Goal: Task Accomplishment & Management: Manage account settings

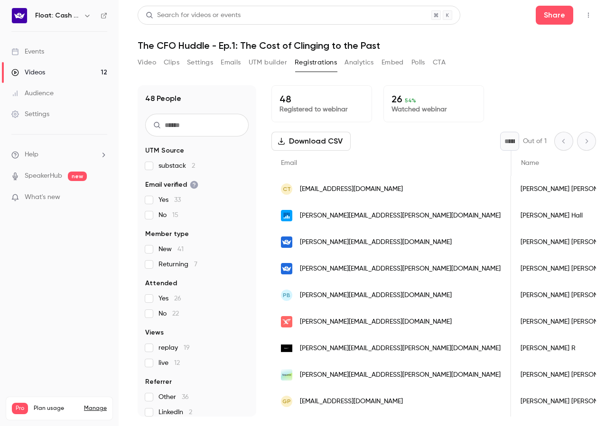
scroll to position [0, 373]
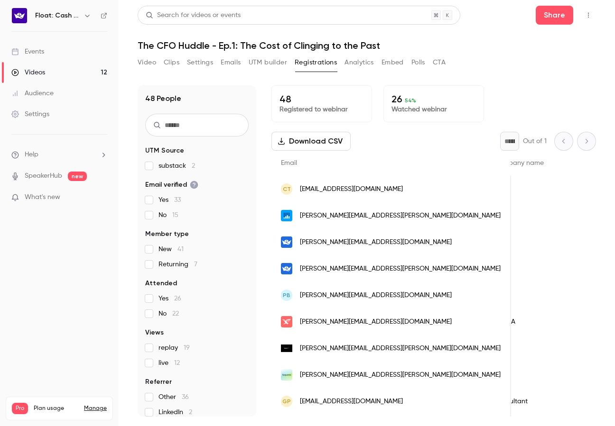
click at [76, 72] on link "Videos 12" at bounding box center [59, 72] width 119 height 21
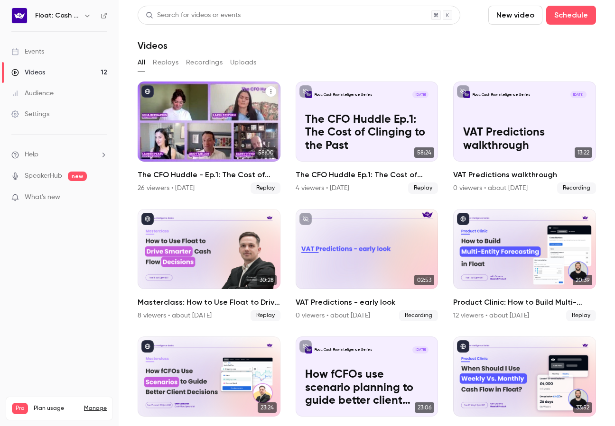
click at [272, 91] on icon "The CFO Huddle - Ep.1: The Cost of Clinging to the Past" at bounding box center [271, 92] width 6 height 6
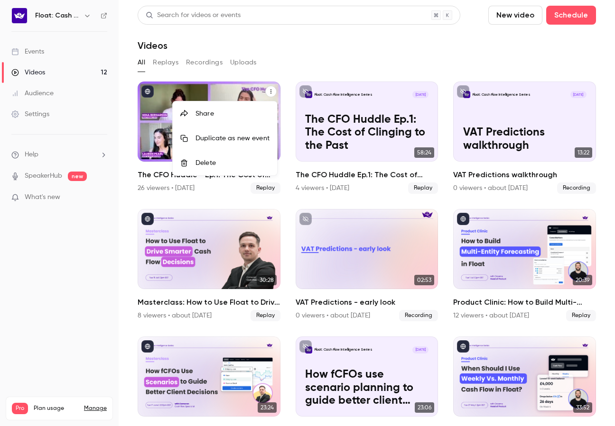
click at [229, 112] on div "Share" at bounding box center [232, 113] width 74 height 9
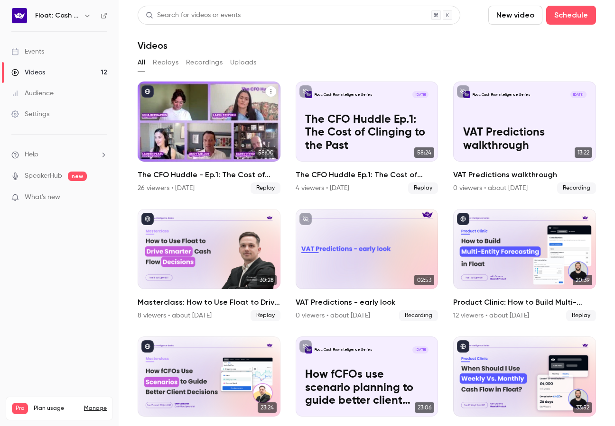
click at [272, 94] on icon "The CFO Huddle - Ep.1: The Cost of Clinging to the Past" at bounding box center [271, 92] width 6 height 6
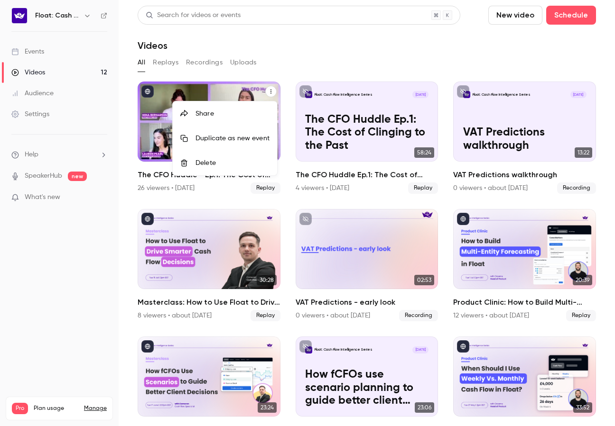
click at [249, 118] on div "Share" at bounding box center [232, 113] width 74 height 9
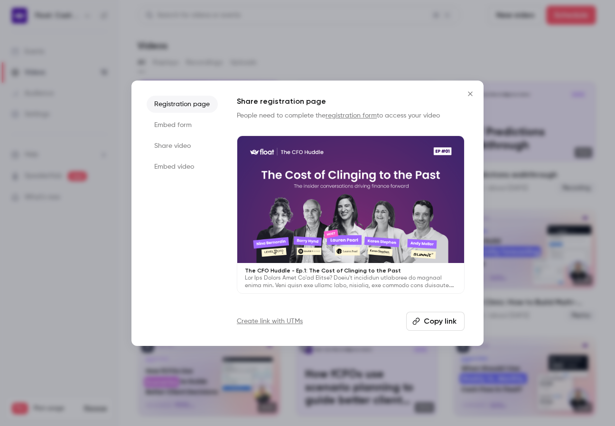
click at [422, 323] on button "Copy link" at bounding box center [435, 321] width 58 height 19
click at [18, 316] on div at bounding box center [307, 213] width 615 height 426
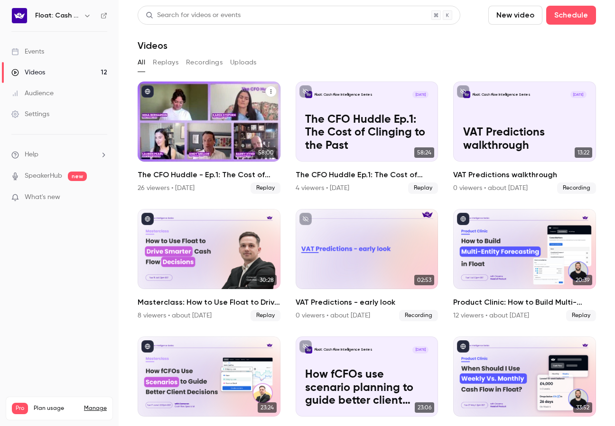
click at [184, 151] on div "The CFO Huddle - Ep.1: The Cost of Clinging to the Past" at bounding box center [209, 122] width 143 height 80
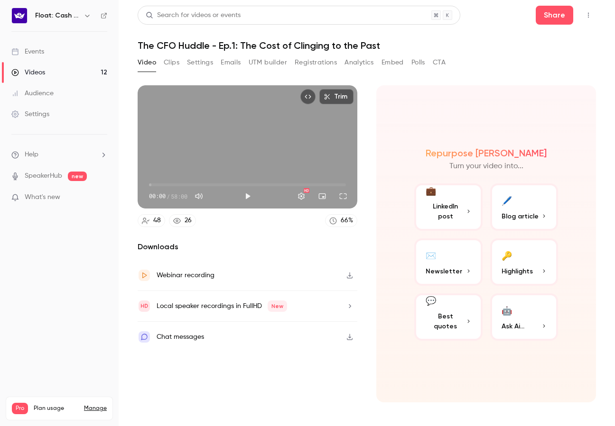
click at [309, 68] on button "Registrations" at bounding box center [316, 62] width 42 height 15
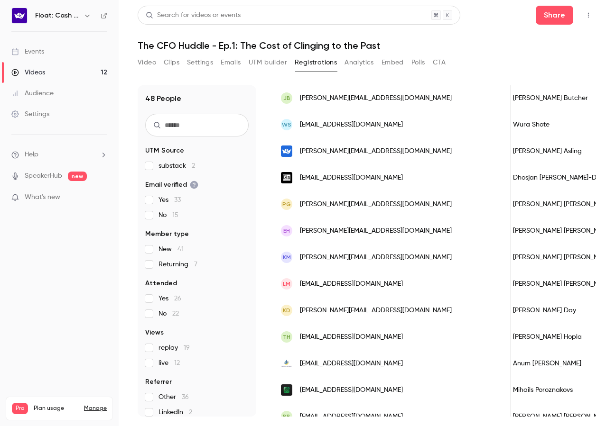
scroll to position [0, 9]
click at [40, 119] on link "Settings" at bounding box center [59, 114] width 119 height 21
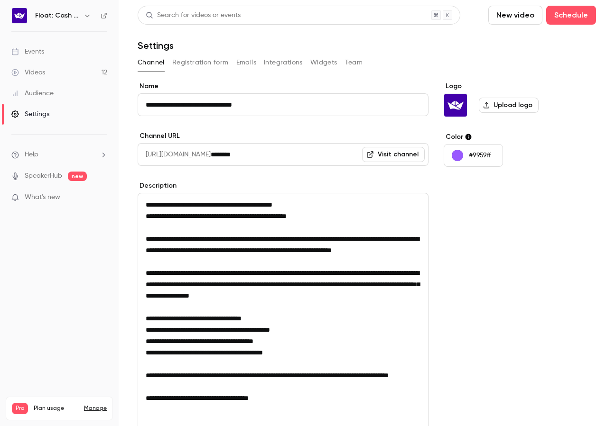
click at [200, 61] on button "Registration form" at bounding box center [200, 62] width 56 height 15
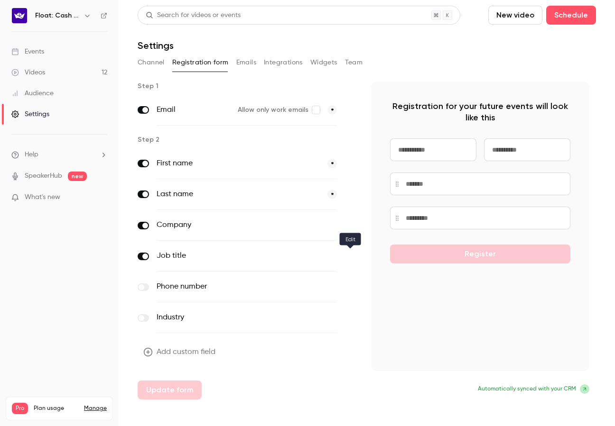
click at [348, 259] on icon "button" at bounding box center [350, 256] width 5 height 5
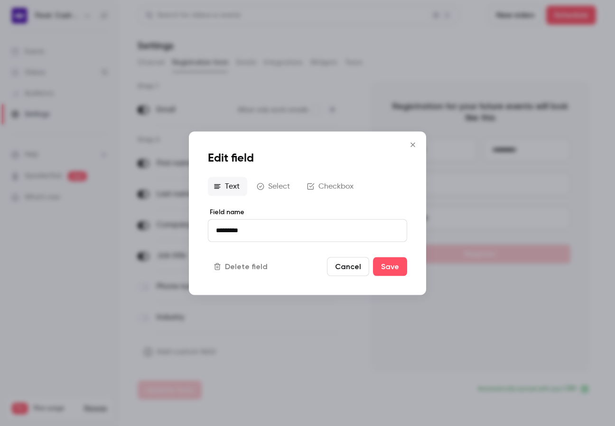
click at [411, 142] on icon "Close" at bounding box center [412, 145] width 11 height 8
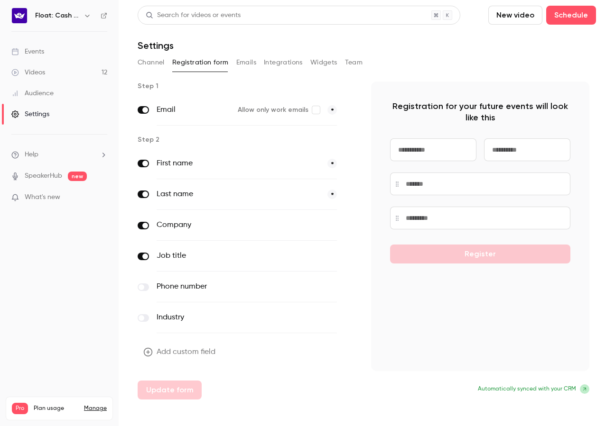
click at [323, 224] on button "optional" at bounding box center [321, 225] width 32 height 9
click at [328, 255] on button "optional" at bounding box center [321, 255] width 32 height 9
click at [194, 386] on button "Update form" at bounding box center [170, 390] width 64 height 19
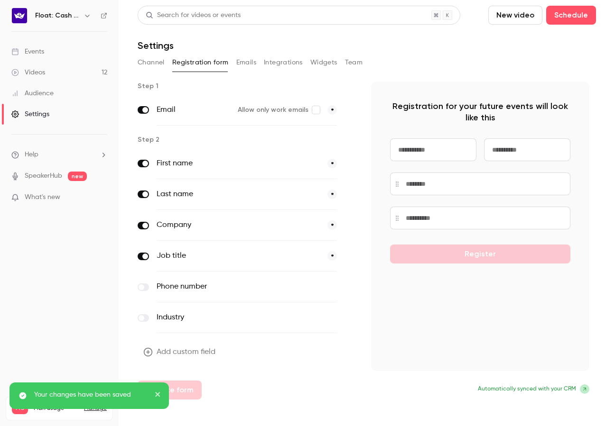
click at [56, 88] on link "Audience" at bounding box center [59, 93] width 119 height 21
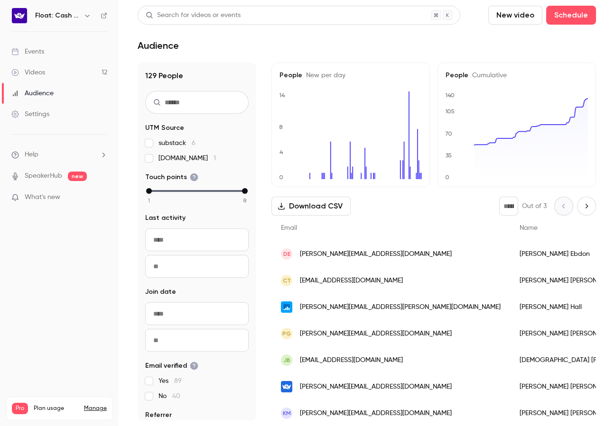
click at [44, 75] on div "Videos" at bounding box center [28, 72] width 34 height 9
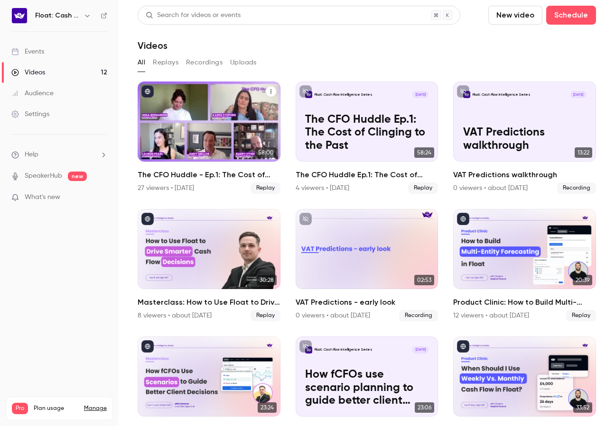
click at [224, 119] on div "The CFO Huddle - Ep.1: The Cost of Clinging to the Past" at bounding box center [209, 122] width 143 height 80
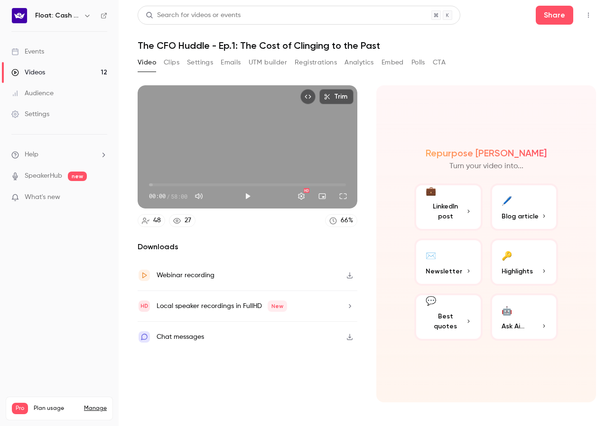
click at [310, 62] on button "Registrations" at bounding box center [316, 62] width 42 height 15
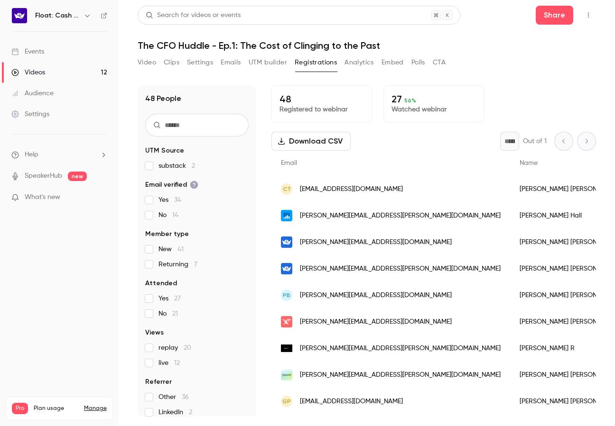
scroll to position [9, 0]
